Goal: Task Accomplishment & Management: Use online tool/utility

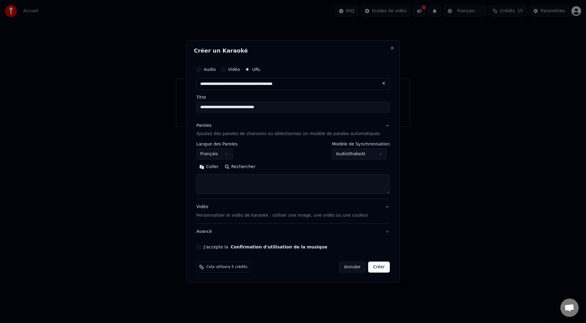
click at [378, 267] on button "Créer" at bounding box center [379, 266] width 21 height 11
select select "**"
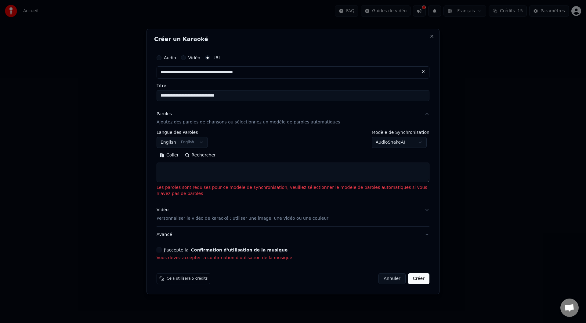
click at [396, 277] on button "Annuler" at bounding box center [392, 278] width 27 height 11
select select
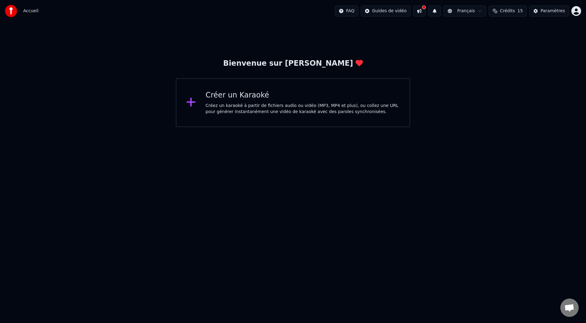
click at [274, 103] on div "Créez un karaoké à partir de fichiers audio ou vidéo (MP3, MP4 et plus), ou col…" at bounding box center [303, 109] width 195 height 12
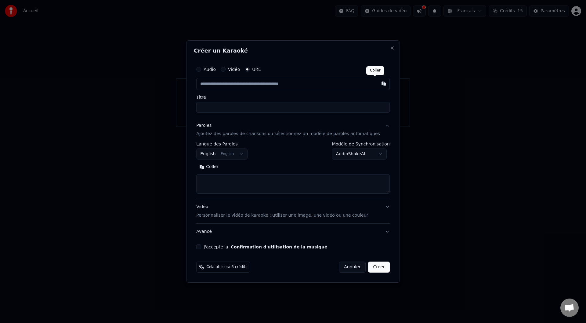
click at [378, 84] on button "button" at bounding box center [384, 83] width 12 height 11
type input "**********"
paste textarea "**********"
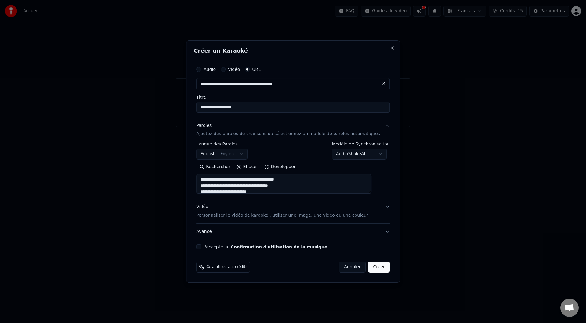
scroll to position [44, 0]
type textarea "**********"
click at [259, 215] on p "Personnaliser le vidéo de karaoké : utiliser une image, une vidéo ou une couleur" at bounding box center [282, 215] width 172 height 6
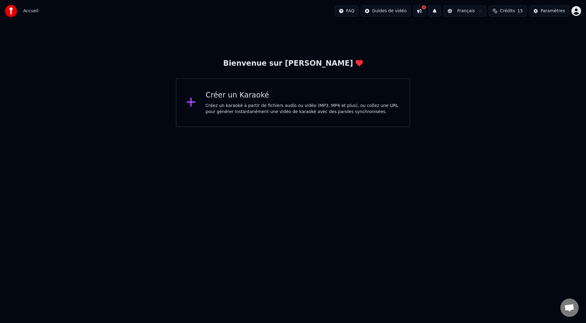
click at [237, 107] on div "Créez un karaoké à partir de fichiers audio ou vidéo (MP3, MP4 et plus), ou col…" at bounding box center [303, 109] width 195 height 12
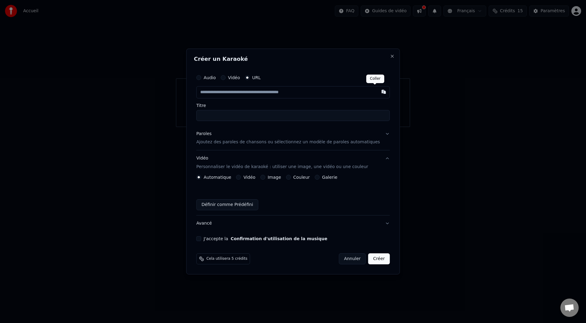
click at [378, 92] on button "button" at bounding box center [384, 91] width 12 height 11
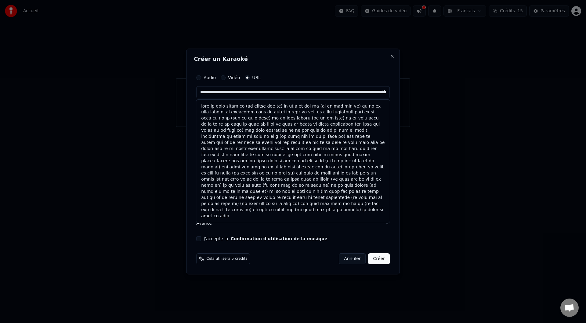
type input "**********"
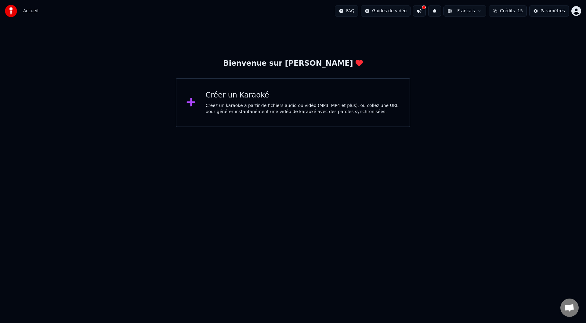
click at [295, 97] on div "Créer un Karaoké" at bounding box center [303, 95] width 195 height 10
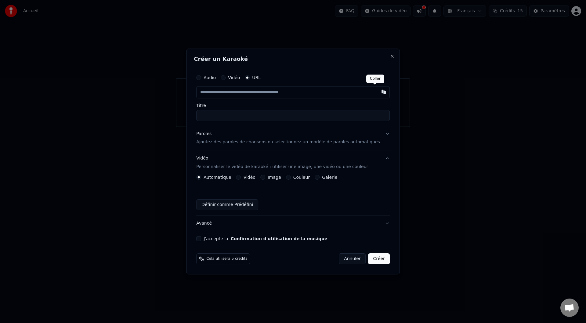
click at [378, 90] on button "button" at bounding box center [384, 91] width 12 height 11
type input "**********"
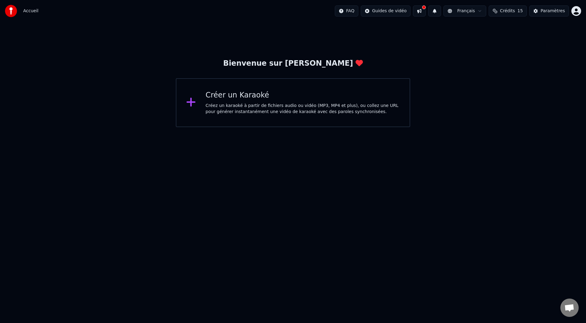
click at [276, 99] on div "Créer un Karaoké" at bounding box center [303, 95] width 195 height 10
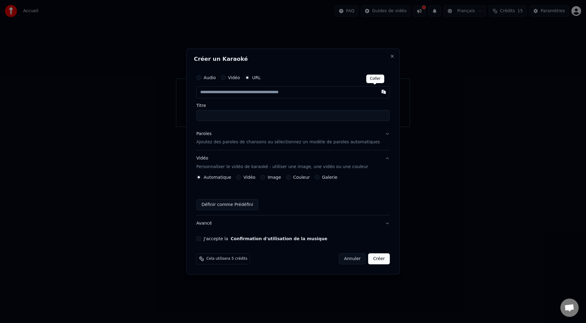
click at [378, 89] on button "button" at bounding box center [384, 91] width 12 height 11
type input "**********"
click at [240, 144] on p "Ajoutez des paroles de chansons ou sélectionnez un modèle de paroles automatiqu…" at bounding box center [288, 142] width 184 height 6
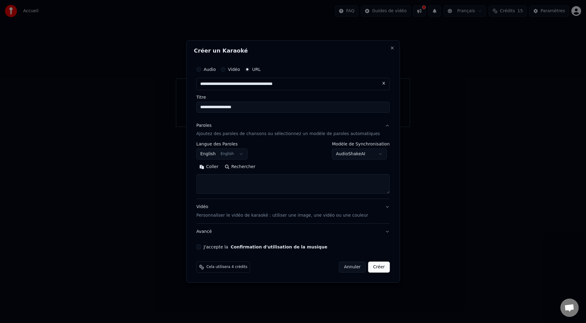
paste textarea "**********"
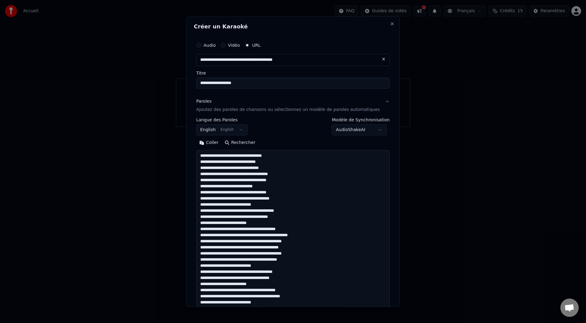
scroll to position [228, 0]
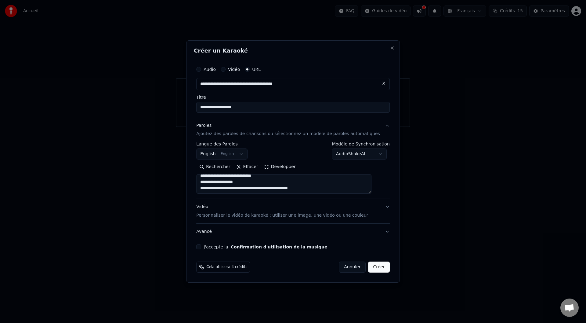
type textarea "**********"
click at [372, 268] on button "Créer" at bounding box center [379, 266] width 21 height 11
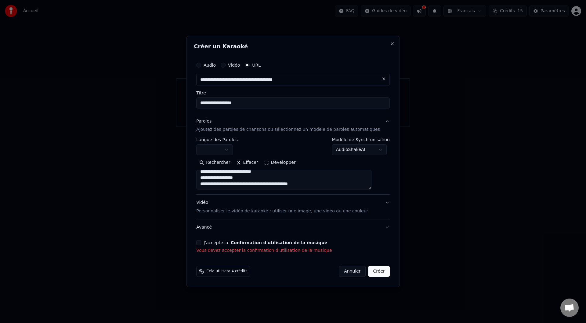
click at [201, 244] on button "J'accepte la Confirmation d'utilisation de la musique" at bounding box center [198, 242] width 5 height 5
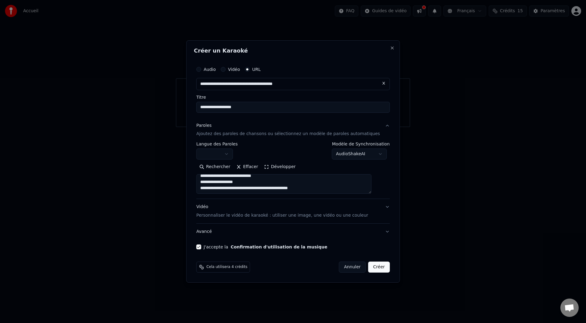
click at [369, 266] on button "Créer" at bounding box center [379, 266] width 21 height 11
select select
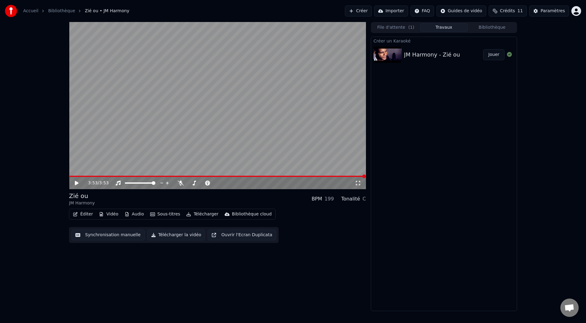
click at [194, 214] on button "Télécharger" at bounding box center [202, 214] width 37 height 9
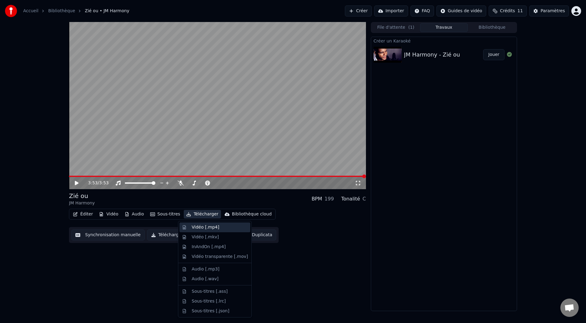
click at [200, 228] on div "Vidéo [.mp4]" at bounding box center [205, 227] width 27 height 6
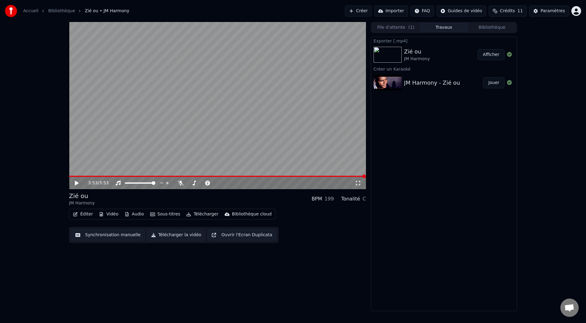
click at [401, 9] on button "Importer" at bounding box center [391, 10] width 34 height 11
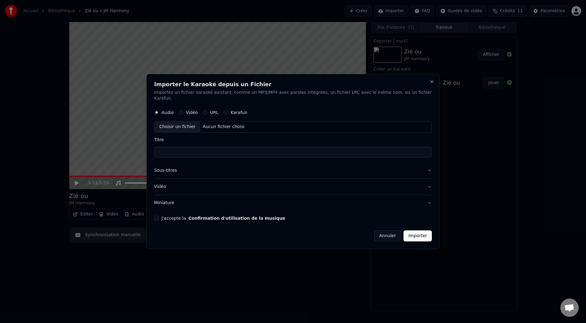
click at [381, 233] on button "Annuler" at bounding box center [387, 235] width 27 height 11
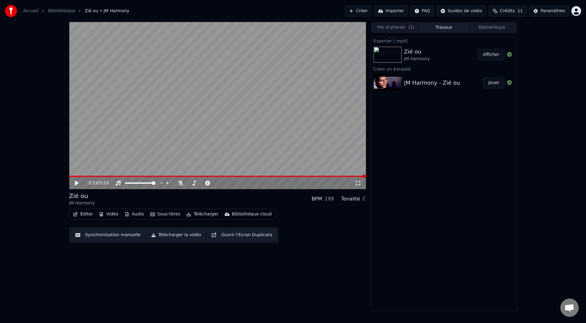
click at [170, 235] on button "Télécharger la vidéo" at bounding box center [176, 234] width 58 height 11
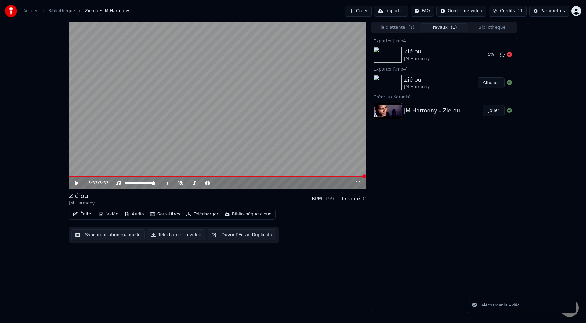
click at [436, 57] on div "Zié ou JM Harmony" at bounding box center [443, 54] width 79 height 15
click at [508, 54] on icon at bounding box center [509, 54] width 5 height 5
click at [510, 55] on icon at bounding box center [509, 54] width 5 height 5
click at [509, 55] on icon at bounding box center [509, 54] width 5 height 5
click at [510, 53] on icon at bounding box center [509, 54] width 5 height 5
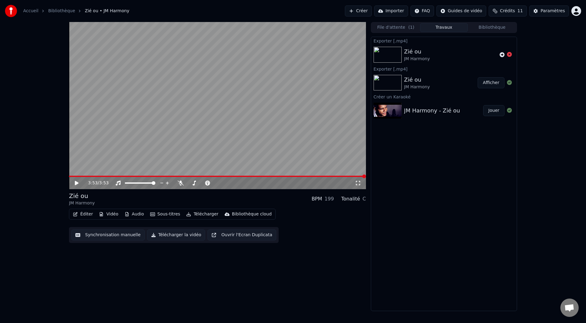
click at [510, 53] on icon at bounding box center [509, 54] width 5 height 5
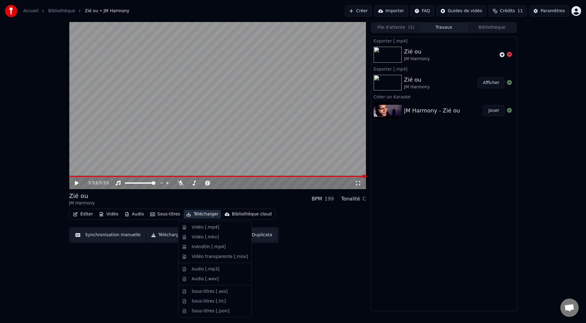
click at [197, 214] on button "Télécharger" at bounding box center [202, 214] width 37 height 9
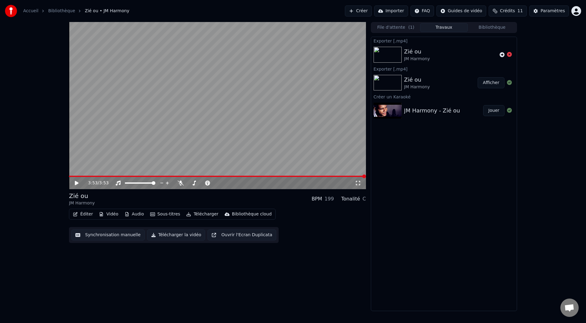
click at [313, 291] on div "3:53 / 3:53 Zié ou JM Harmony BPM 199 Tonalité C Éditer Vidéo Audio Sous-titre…" at bounding box center [217, 166] width 297 height 289
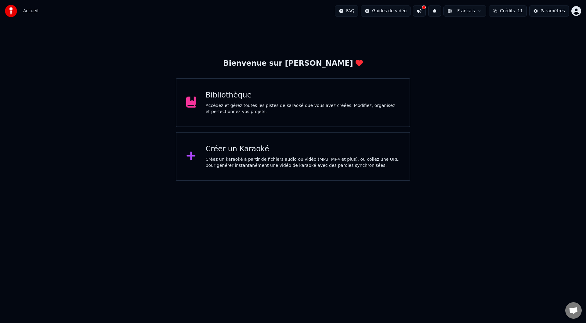
click at [246, 101] on div "Bibliothèque Accédez et gérez toutes les pistes de karaoké que vous avez créées…" at bounding box center [303, 102] width 195 height 24
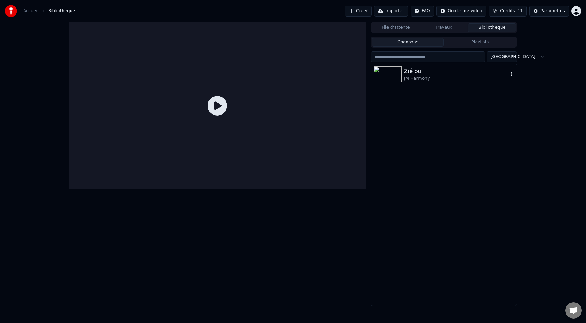
click at [417, 76] on div "JM Harmony" at bounding box center [456, 78] width 104 height 6
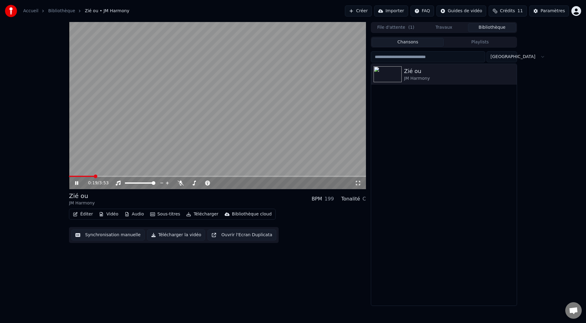
drag, startPoint x: 313, startPoint y: 148, endPoint x: 315, endPoint y: 144, distance: 4.7
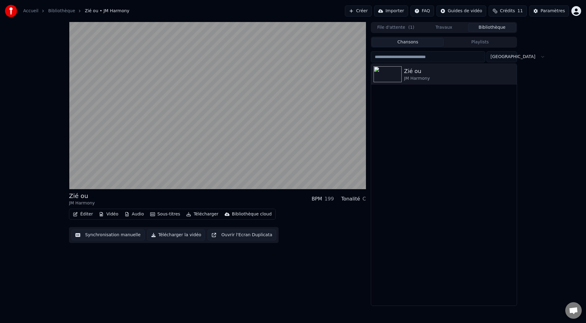
click at [234, 235] on button "Ouvrir l'Ecran Duplicata" at bounding box center [242, 234] width 69 height 11
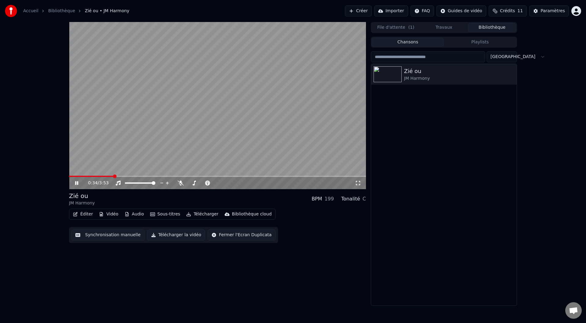
click at [42, 113] on div "0:34 / 3:53 Zié ou JM Harmony BPM 199 Tonalité C Éditer Vidéo Audio Sous-titre…" at bounding box center [293, 164] width 586 height 284
click at [181, 183] on icon at bounding box center [181, 183] width 6 height 5
click at [188, 183] on span at bounding box center [190, 182] width 4 height 1
click at [181, 183] on icon at bounding box center [181, 183] width 6 height 5
click at [183, 184] on icon at bounding box center [181, 183] width 6 height 5
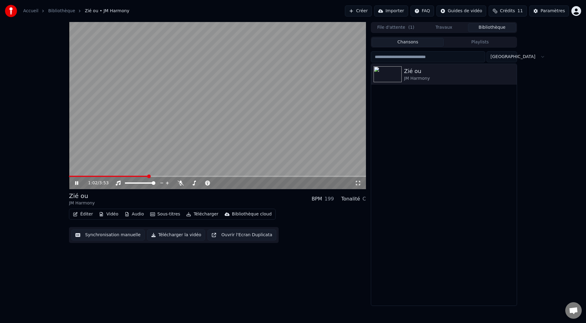
click at [202, 129] on video at bounding box center [217, 105] width 297 height 167
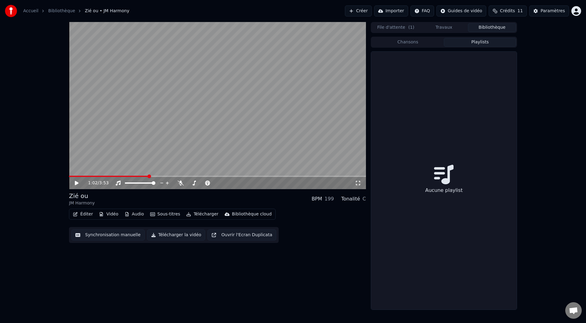
click at [477, 42] on button "Playlists" at bounding box center [480, 42] width 72 height 9
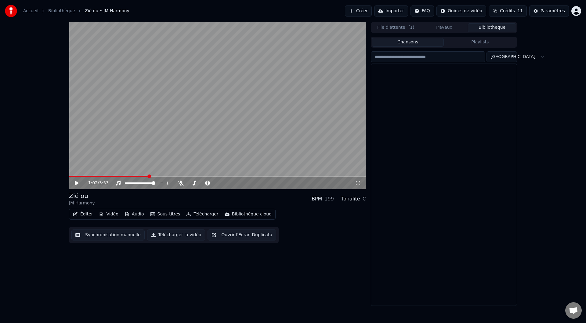
click at [406, 40] on button "Chansons" at bounding box center [408, 42] width 72 height 9
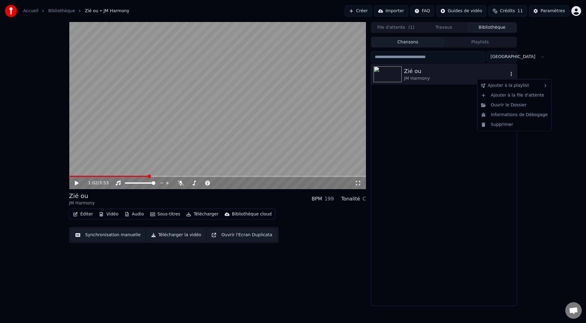
click at [511, 74] on icon "button" at bounding box center [512, 73] width 6 height 5
click at [510, 104] on div "Ouvrir le Dossier" at bounding box center [515, 105] width 72 height 10
click at [30, 135] on div "1:02 / 3:53 Zié ou JM Harmony BPM 199 Tonalité C Éditer Vidéo Audio Sous-titre…" at bounding box center [293, 164] width 586 height 284
click at [176, 111] on video at bounding box center [217, 105] width 297 height 167
drag, startPoint x: 143, startPoint y: 174, endPoint x: 137, endPoint y: 174, distance: 6.4
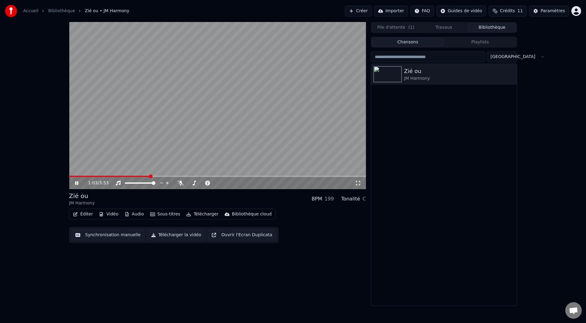
click at [140, 174] on video at bounding box center [217, 105] width 297 height 167
click at [133, 176] on span at bounding box center [101, 176] width 64 height 1
click at [144, 131] on video at bounding box center [217, 105] width 297 height 167
click at [115, 176] on span at bounding box center [92, 176] width 46 height 1
click at [106, 268] on div "0:46 / 3:53 Zié ou JM Harmony BPM 199 Tonalité C Éditer Vidéo Audio Sous-titre…" at bounding box center [217, 164] width 297 height 284
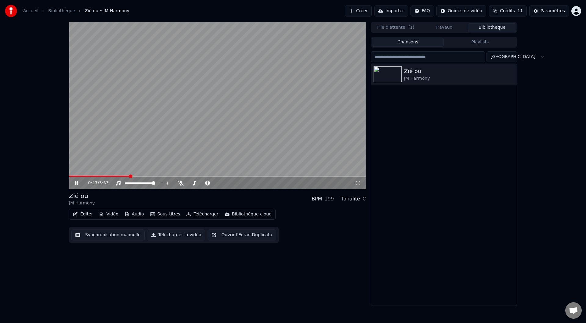
click at [267, 149] on video at bounding box center [217, 105] width 297 height 167
click at [236, 212] on div "Bibliothèque cloud" at bounding box center [252, 214] width 40 height 6
click at [247, 236] on div "Ouvrir la bibliothèque cloud" at bounding box center [258, 237] width 60 height 6
click at [495, 27] on button "Bibliothèque" at bounding box center [492, 27] width 48 height 9
click at [493, 25] on button "Bibliothèque" at bounding box center [492, 27] width 48 height 9
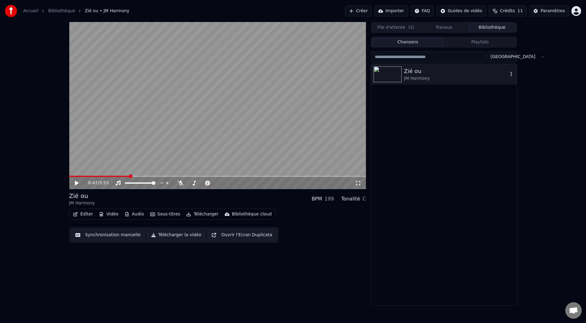
click at [430, 73] on div "Zié ou" at bounding box center [456, 71] width 104 height 9
drag, startPoint x: 477, startPoint y: 79, endPoint x: 503, endPoint y: 77, distance: 26.0
click at [511, 74] on icon "button" at bounding box center [512, 73] width 6 height 5
click at [426, 167] on div "Zié ou JM Harmony" at bounding box center [444, 185] width 146 height 242
click at [515, 9] on span "Crédits" at bounding box center [507, 11] width 15 height 6
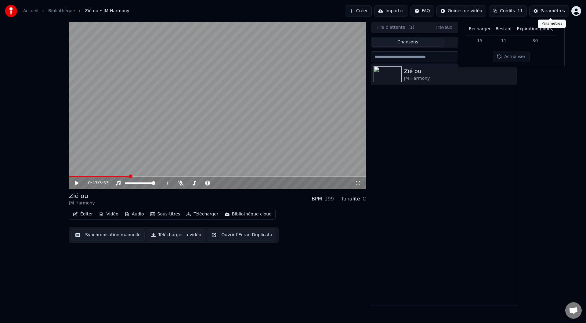
click at [543, 10] on button "Paramètres" at bounding box center [550, 10] width 40 height 11
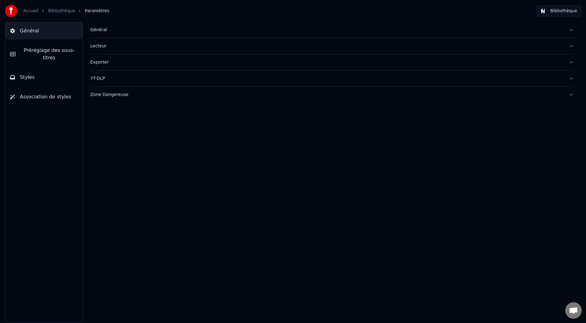
click at [557, 9] on button "Bibliothèque" at bounding box center [559, 10] width 45 height 11
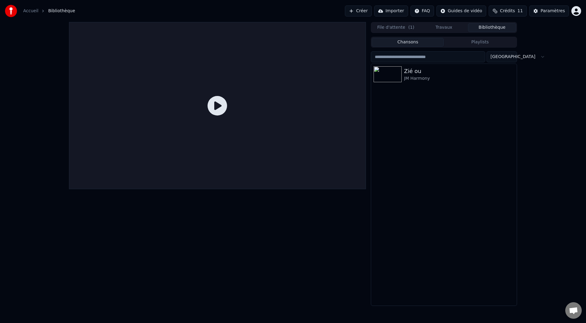
click at [455, 30] on button "Travaux" at bounding box center [444, 27] width 48 height 9
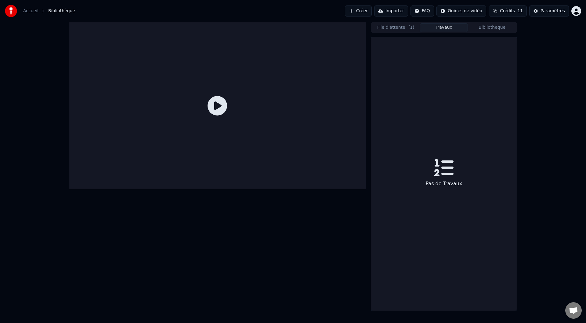
click at [409, 27] on span "( 1 )" at bounding box center [412, 27] width 6 height 6
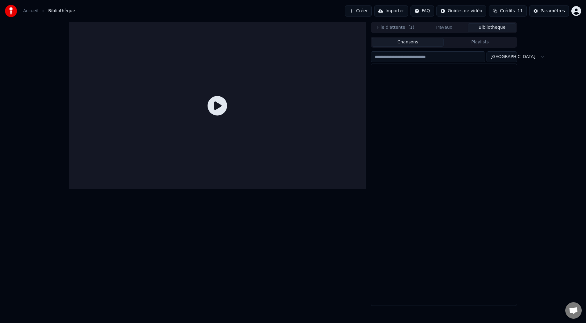
click at [490, 27] on button "Bibliothèque" at bounding box center [492, 27] width 48 height 9
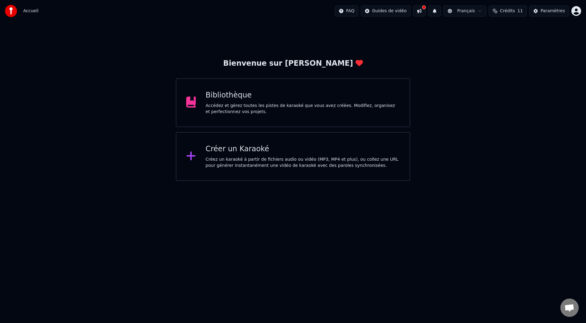
click at [225, 156] on div "Créez un karaoké à partir de fichiers audio ou vidéo (MP3, MP4 et plus), ou col…" at bounding box center [303, 162] width 195 height 12
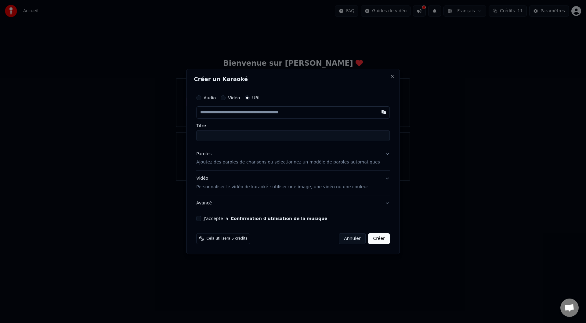
click at [201, 96] on button "Audio" at bounding box center [198, 97] width 5 height 5
click at [254, 110] on div "Aucun fichier choisi" at bounding box center [266, 112] width 47 height 6
click at [225, 111] on div "Choisir un fichier" at bounding box center [220, 112] width 46 height 11
type input "**********"
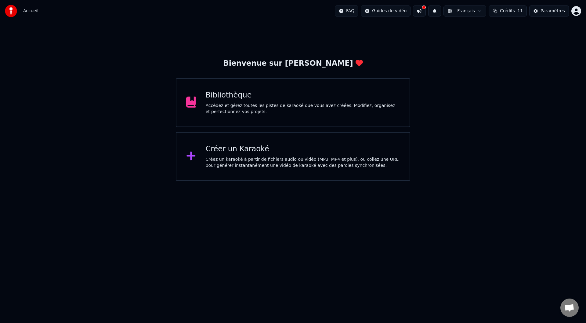
click at [240, 159] on div "Créez un karaoké à partir de fichiers audio ou vidéo (MP3, MP4 et plus), ou col…" at bounding box center [303, 162] width 195 height 12
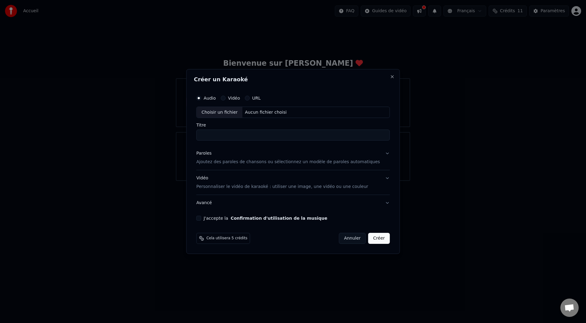
click at [237, 163] on p "Ajoutez des paroles de chansons ou sélectionnez un modèle de paroles automatiqu…" at bounding box center [288, 162] width 184 height 6
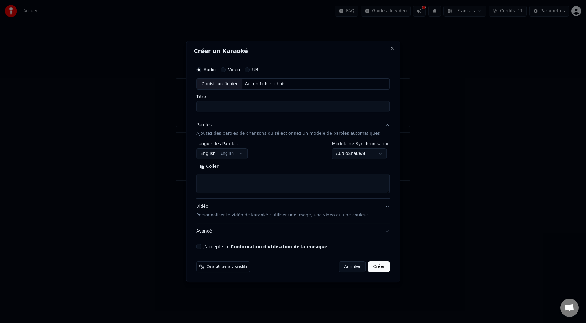
click at [243, 183] on textarea at bounding box center [293, 184] width 194 height 20
paste textarea "**********"
type textarea "**********"
click at [238, 82] on div "Choisir un fichier" at bounding box center [220, 84] width 46 height 11
type input "**********"
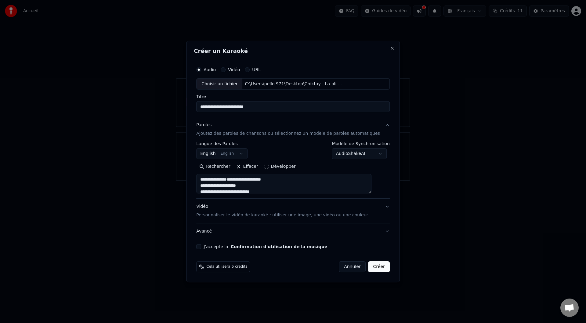
click at [201, 246] on button "J'accepte la Confirmation d'utilisation de la musique" at bounding box center [198, 246] width 5 height 5
click at [251, 215] on p "Personnaliser le vidéo de karaoké : utiliser une image, une vidéo ou une couleur" at bounding box center [282, 215] width 172 height 6
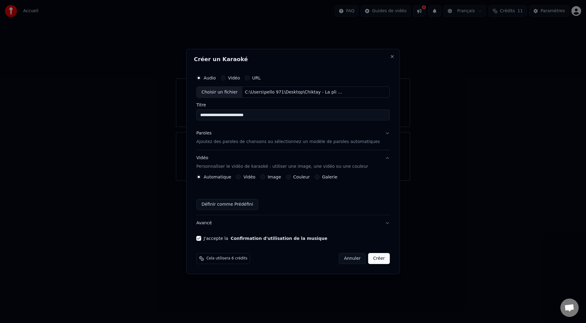
click at [265, 176] on button "Image" at bounding box center [263, 176] width 5 height 5
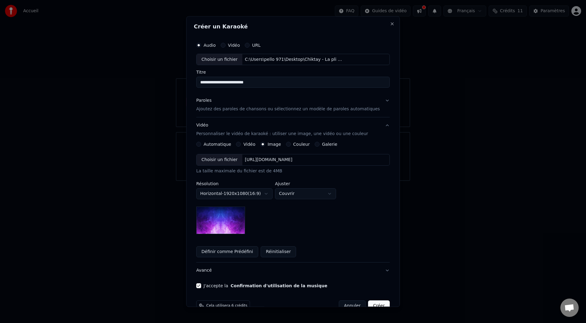
click at [319, 181] on body "**********" at bounding box center [293, 90] width 586 height 181
click at [271, 181] on body "**********" at bounding box center [293, 90] width 586 height 181
click at [228, 160] on div "Choisir un fichier" at bounding box center [220, 160] width 46 height 11
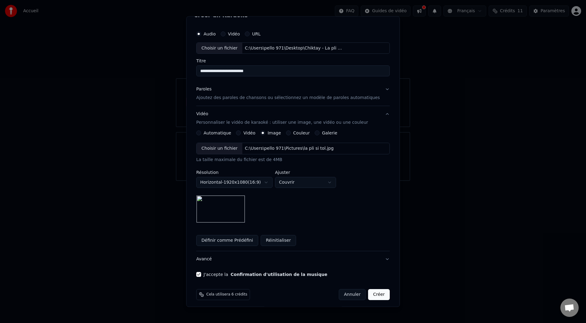
scroll to position [15, 0]
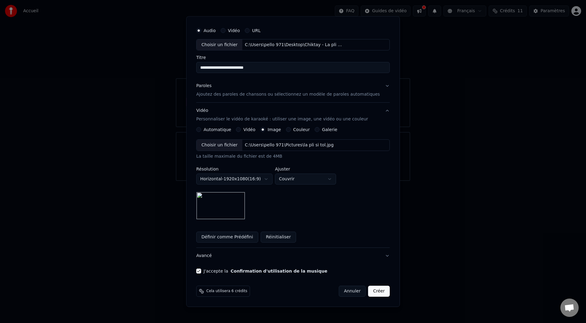
click at [371, 290] on button "Créer" at bounding box center [379, 291] width 21 height 11
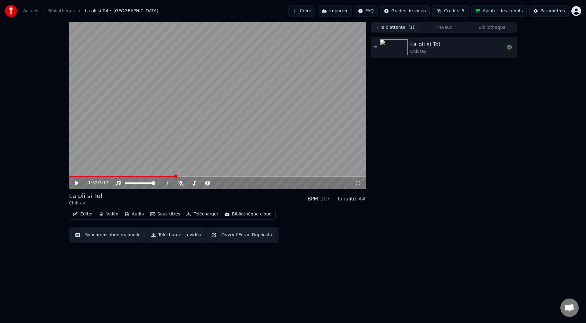
click at [401, 29] on button "File d'attente ( 1 )" at bounding box center [396, 27] width 48 height 9
click at [374, 48] on icon at bounding box center [376, 47] width 4 height 4
click at [258, 119] on video at bounding box center [217, 105] width 297 height 167
click at [94, 10] on span "La pli si Tol • [GEOGRAPHIC_DATA]" at bounding box center [122, 11] width 74 height 6
click at [549, 9] on div "Paramètres" at bounding box center [553, 11] width 24 height 6
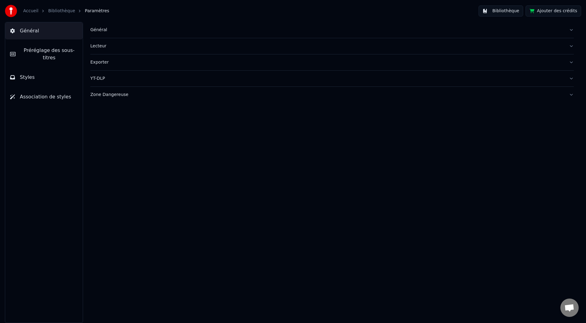
click at [507, 5] on div "Accueil Bibliothèque Paramètres Bibliothèque Ajouter des crédits" at bounding box center [293, 11] width 586 height 22
click at [508, 7] on button "Bibliothèque" at bounding box center [501, 10] width 45 height 11
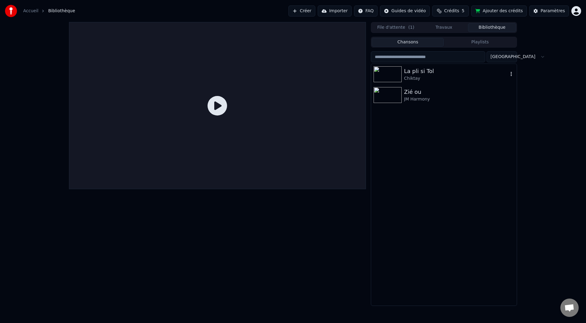
click at [512, 73] on icon "button" at bounding box center [511, 74] width 1 height 4
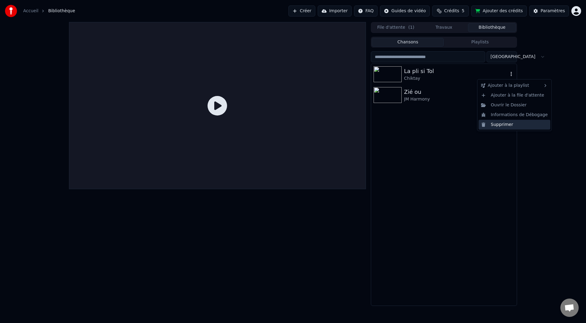
click at [505, 127] on div "Supprimer" at bounding box center [515, 125] width 72 height 10
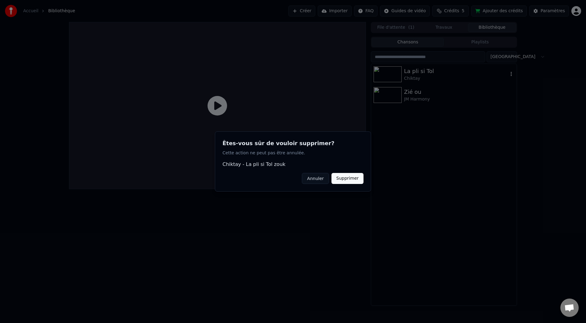
click at [348, 177] on button "Supprimer" at bounding box center [348, 178] width 32 height 11
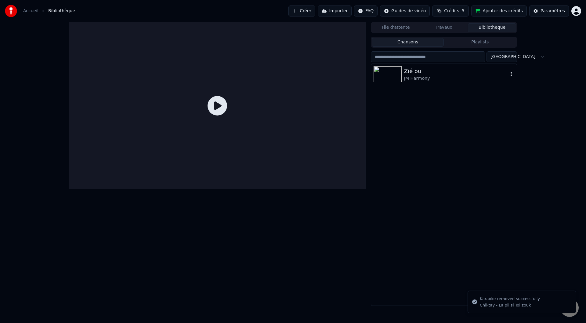
click at [410, 69] on div "Zié ou" at bounding box center [456, 71] width 104 height 9
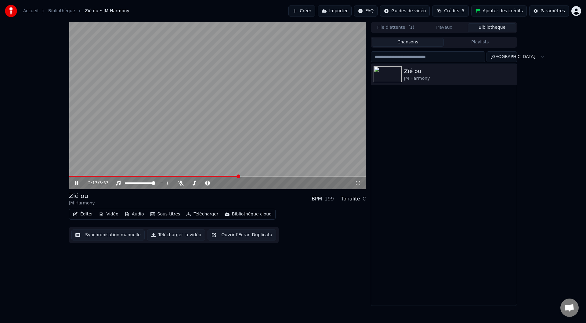
click at [170, 138] on video at bounding box center [217, 105] width 297 height 167
click at [33, 52] on div "2:13 / 3:53 Zié ou JM Harmony BPM 199 Tonalité C Éditer Vidéo Audio Sous-titre…" at bounding box center [293, 164] width 586 height 284
click at [309, 10] on button "Créer" at bounding box center [302, 10] width 27 height 11
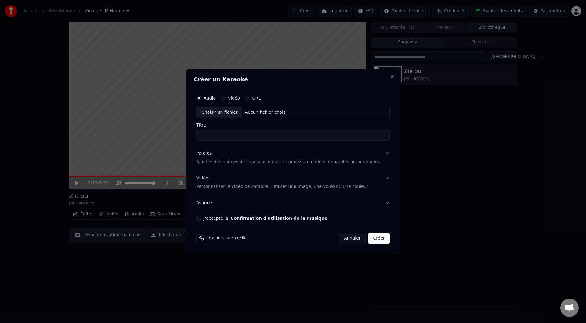
click at [227, 163] on p "Ajoutez des paroles de chansons ou sélectionnez un modèle de paroles automatiqu…" at bounding box center [288, 162] width 184 height 6
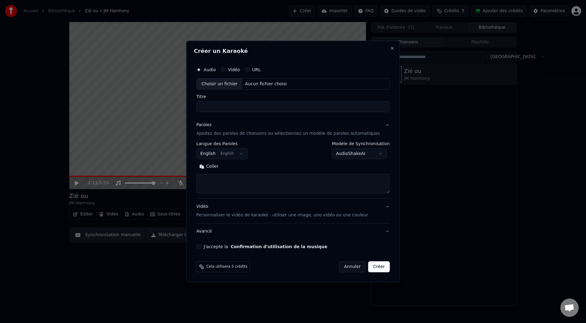
click at [236, 180] on textarea at bounding box center [293, 184] width 194 height 20
paste textarea "**********"
type textarea "**********"
click at [228, 82] on div "Choisir un fichier" at bounding box center [220, 84] width 46 height 11
type input "**********"
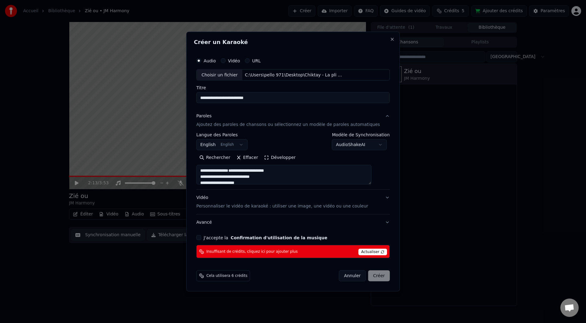
click at [201, 238] on button "J'accepte la Confirmation d'utilisation de la musique" at bounding box center [198, 237] width 5 height 5
click at [250, 208] on p "Personnaliser le vidéo de karaoké : utiliser une image, une vidéo ou une couleur" at bounding box center [282, 206] width 172 height 6
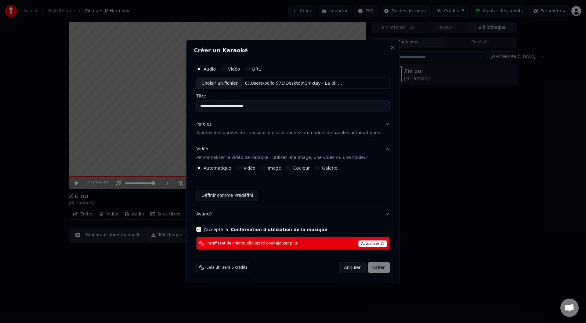
click at [265, 166] on button "Image" at bounding box center [263, 168] width 5 height 5
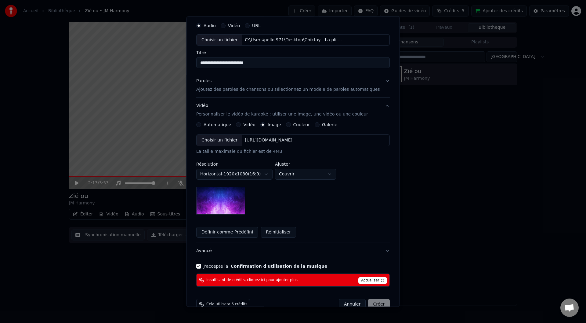
scroll to position [32, 0]
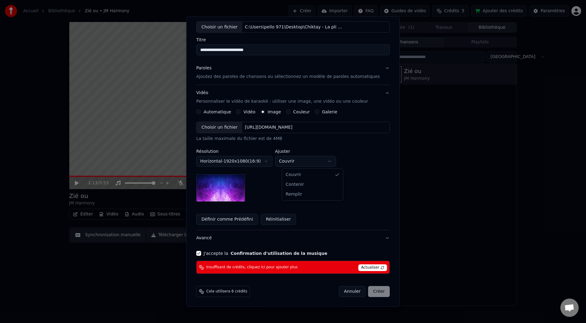
click at [297, 160] on body "**********" at bounding box center [293, 161] width 586 height 323
click at [240, 220] on button "Définir comme Prédéfini" at bounding box center [227, 219] width 62 height 11
click at [271, 127] on div "[URL][DOMAIN_NAME]" at bounding box center [269, 128] width 53 height 6
click at [369, 291] on div "Annuler Créer" at bounding box center [364, 291] width 51 height 11
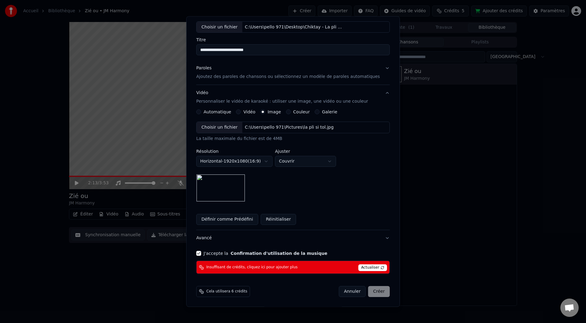
click at [365, 266] on span "Actualiser" at bounding box center [373, 268] width 29 height 7
click at [369, 291] on div "Annuler Créer" at bounding box center [364, 291] width 51 height 11
click at [254, 290] on div "Cela utilisera 6 crédits Annuler Créer" at bounding box center [293, 291] width 194 height 11
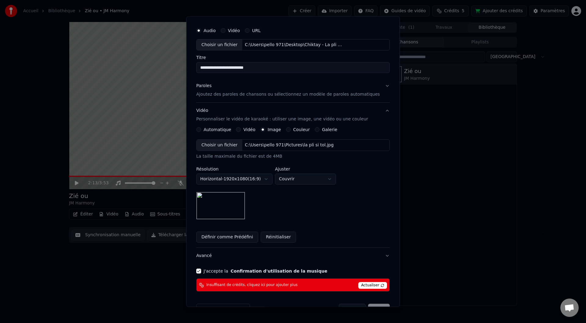
scroll to position [0, 0]
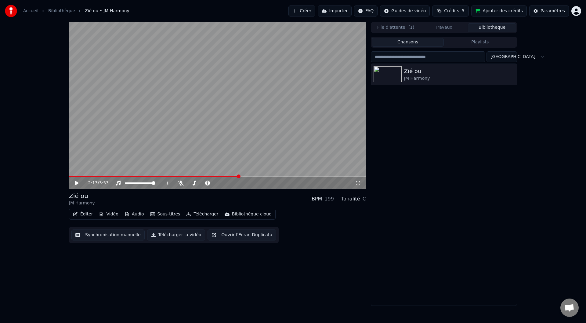
click at [507, 11] on button "Ajouter des crédits" at bounding box center [500, 10] width 56 height 11
click at [413, 70] on div "Zié ou" at bounding box center [456, 71] width 104 height 9
click at [511, 74] on icon "button" at bounding box center [512, 73] width 6 height 5
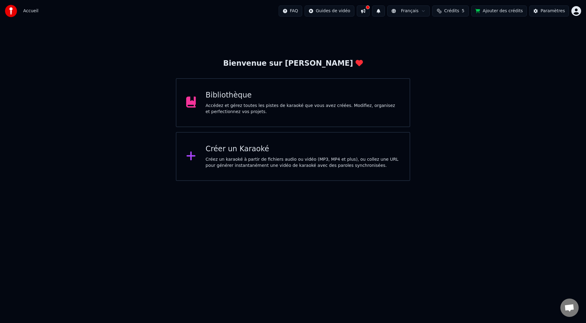
click at [331, 115] on div "Accédez et gérez toutes les pistes de karaoké que vous avez créées. Modifiez, o…" at bounding box center [303, 109] width 195 height 12
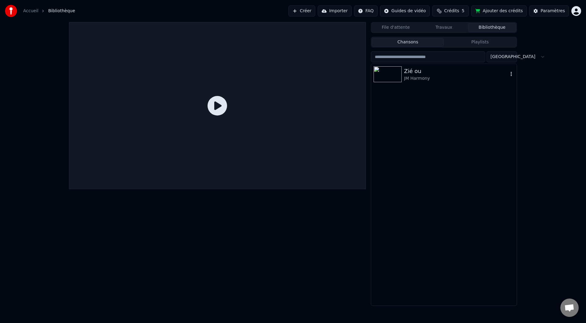
click at [417, 68] on div "Zié ou" at bounding box center [456, 71] width 104 height 9
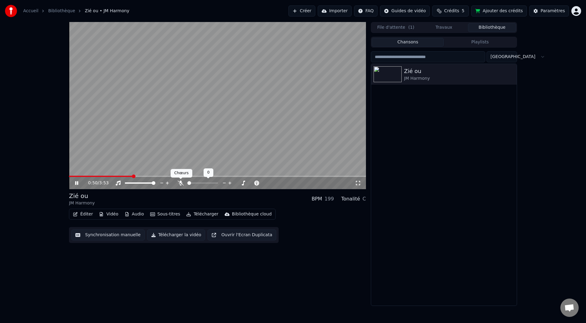
click at [181, 181] on icon at bounding box center [181, 183] width 6 height 5
drag, startPoint x: 208, startPoint y: 184, endPoint x: 191, endPoint y: 181, distance: 17.4
click at [191, 181] on div at bounding box center [208, 183] width 49 height 6
click at [188, 182] on span at bounding box center [188, 182] width 0 height 1
click at [188, 185] on span at bounding box center [190, 183] width 4 height 4
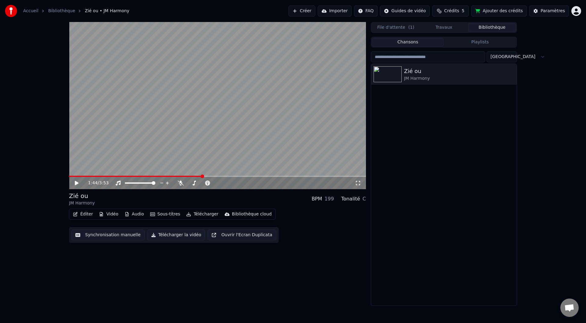
click at [83, 202] on div "JM Harmony" at bounding box center [82, 203] width 26 height 6
click at [551, 11] on div "Paramètres" at bounding box center [553, 11] width 24 height 6
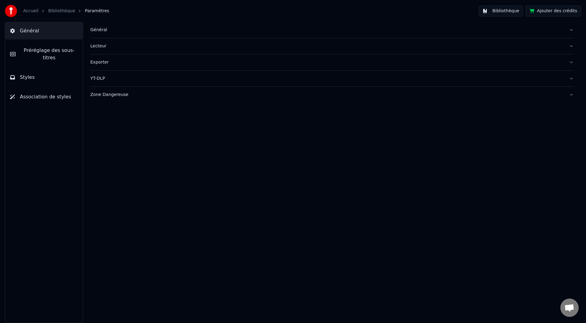
click at [164, 157] on div "Général Lecteur Exporter YT-DLP Zone Dangereuse" at bounding box center [332, 172] width 508 height 301
click at [506, 9] on button "Bibliothèque" at bounding box center [501, 10] width 45 height 11
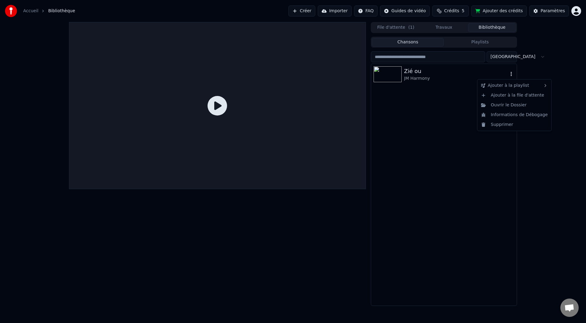
click at [512, 75] on icon "button" at bounding box center [512, 73] width 6 height 5
click at [513, 75] on icon "button" at bounding box center [512, 73] width 6 height 5
click at [504, 106] on div "Ouvrir le Dossier" at bounding box center [515, 105] width 72 height 10
click at [221, 105] on icon at bounding box center [218, 106] width 20 height 20
click at [418, 81] on div "JM Harmony" at bounding box center [456, 78] width 104 height 6
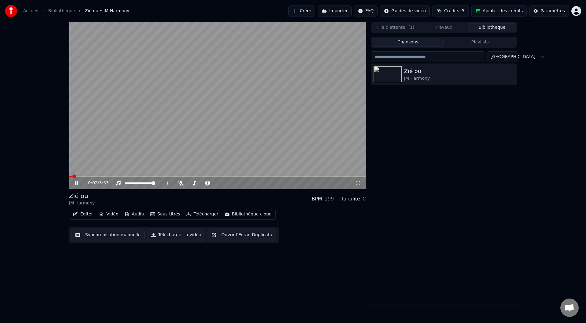
click at [219, 100] on video at bounding box center [217, 105] width 297 height 167
click at [575, 9] on html "Accueil Bibliothèque Zié ou • JM Harmony Créer Importer FAQ Guides de vidéo Cr…" at bounding box center [293, 161] width 586 height 323
click at [465, 121] on html "Accueil Bibliothèque Zié ou • JM Harmony Créer Importer FAQ Guides de vidéo Cr…" at bounding box center [293, 161] width 586 height 323
click at [458, 9] on span "Crédits" at bounding box center [451, 11] width 15 height 6
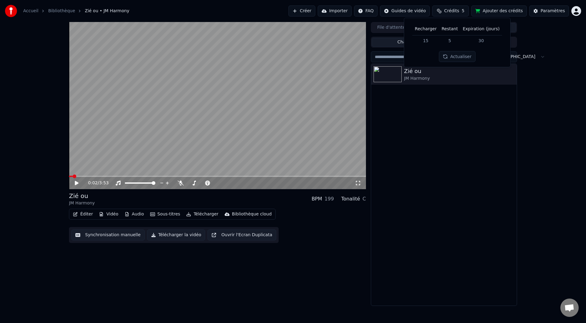
click at [557, 100] on div "0:02 / 3:53 Zié ou JM Harmony BPM 199 Tonalité C Éditer Vidéo Audio Sous-titre…" at bounding box center [293, 164] width 586 height 284
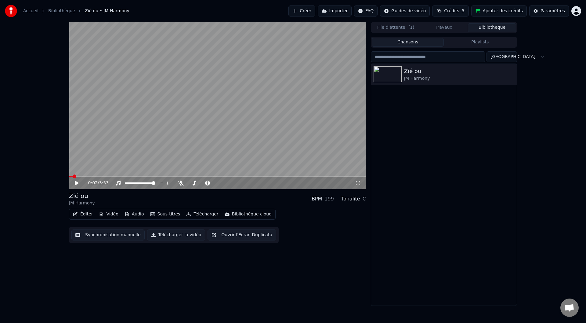
click at [417, 10] on html "Accueil Bibliothèque Zié ou • JM Harmony Créer Importer FAQ Guides de vidéo Cr…" at bounding box center [293, 161] width 586 height 323
click at [257, 9] on html "Accueil Bibliothèque Zié ou • JM Harmony Créer Importer FAQ Guides de vidéo Cr…" at bounding box center [293, 161] width 586 height 323
click at [359, 183] on icon at bounding box center [358, 183] width 6 height 5
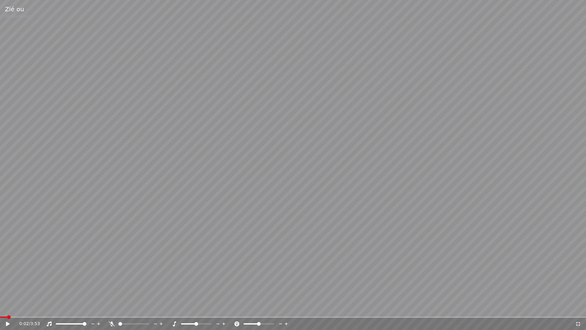
click at [304, 189] on video at bounding box center [293, 165] width 586 height 330
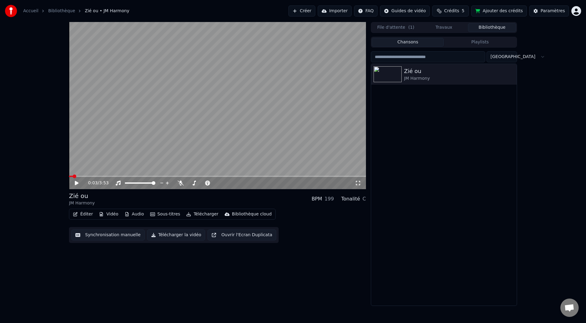
click at [224, 236] on button "Ouvrir l'Ecran Duplicata" at bounding box center [242, 234] width 69 height 11
click at [93, 177] on span at bounding box center [95, 176] width 4 height 4
click at [112, 176] on span at bounding box center [90, 176] width 43 height 1
